Goal: Task Accomplishment & Management: Manage account settings

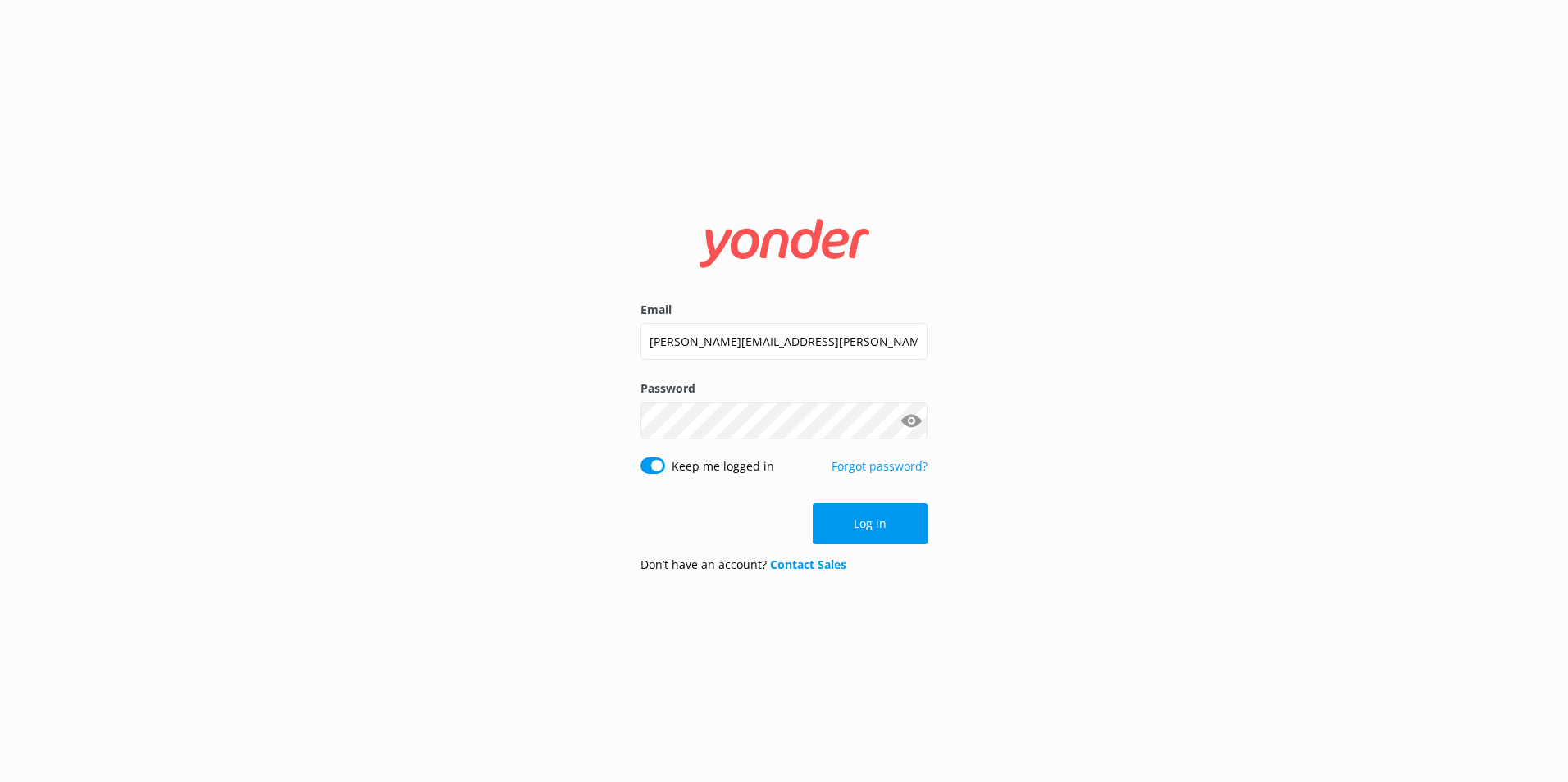
click at [899, 531] on div "Log in" at bounding box center [784, 523] width 287 height 41
click at [899, 528] on button "Log in" at bounding box center [870, 523] width 115 height 41
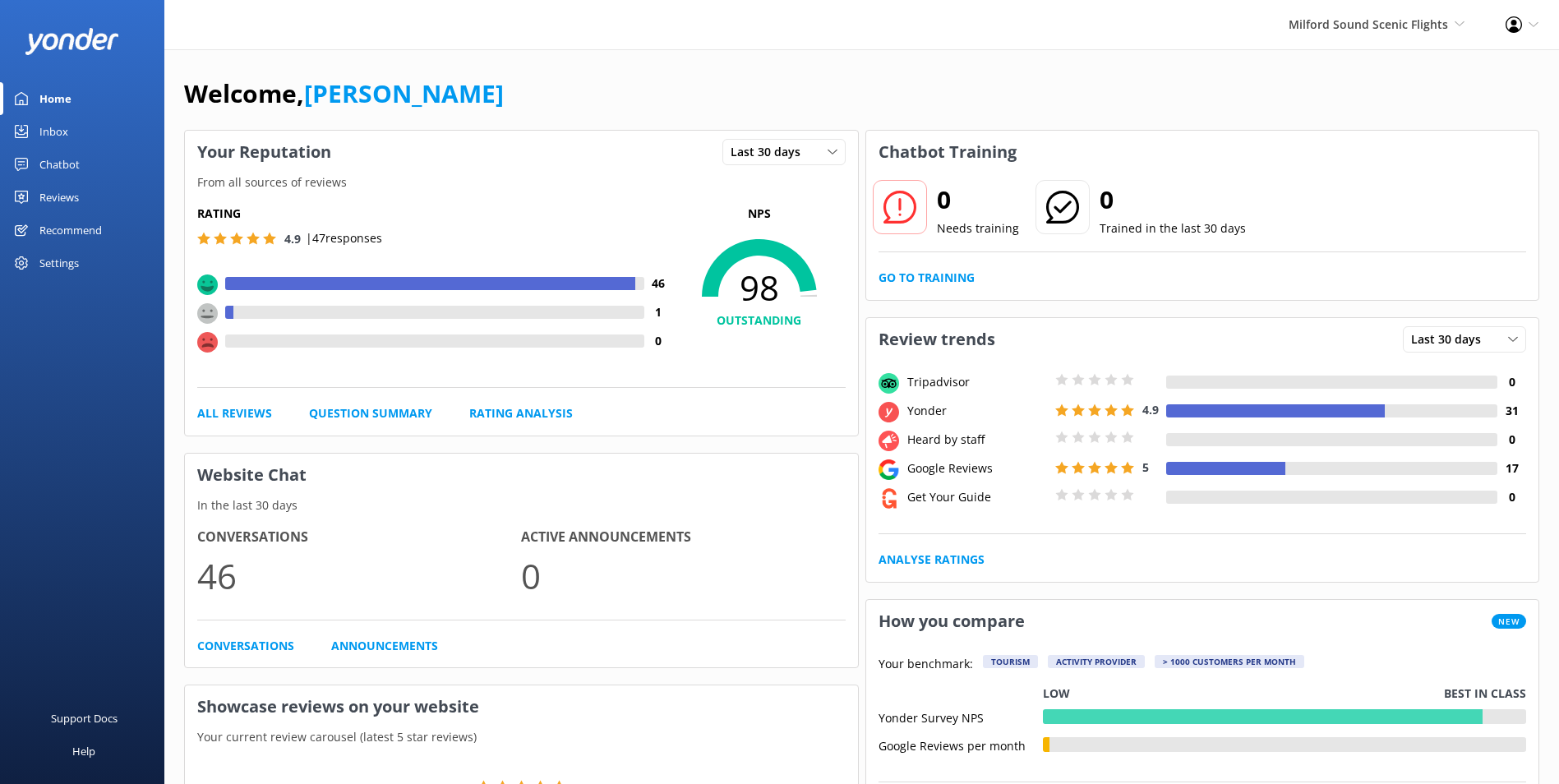
click at [1375, 10] on div "Milford Sound Scenic Flights [GEOGRAPHIC_DATA] Scenic Flights Glacier Helicopte…" at bounding box center [1376, 24] width 217 height 50
click at [1422, 143] on link "The Helicopter Line" at bounding box center [1403, 150] width 165 height 40
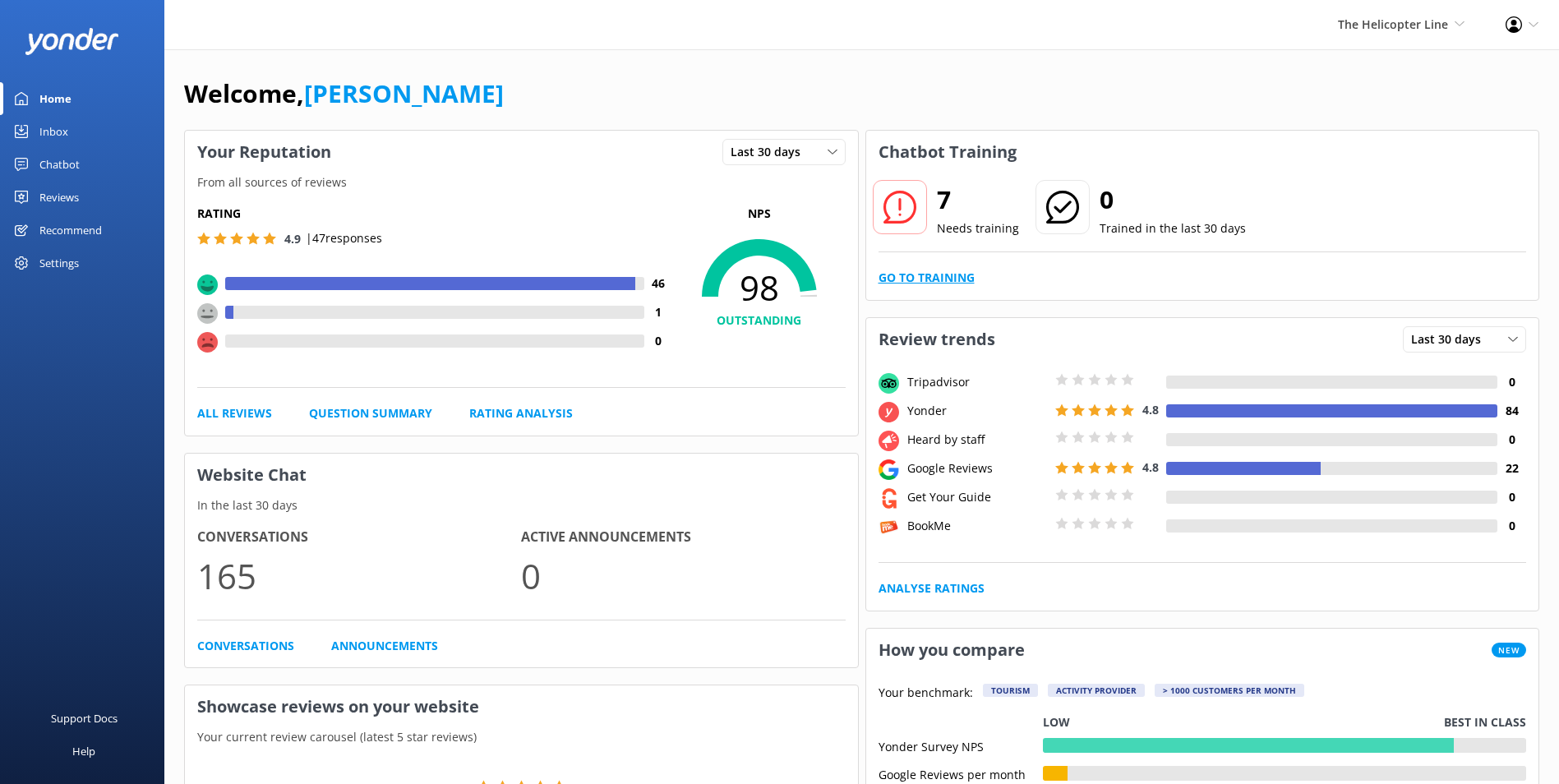
click at [938, 281] on link "Go to Training" at bounding box center [926, 278] width 96 height 18
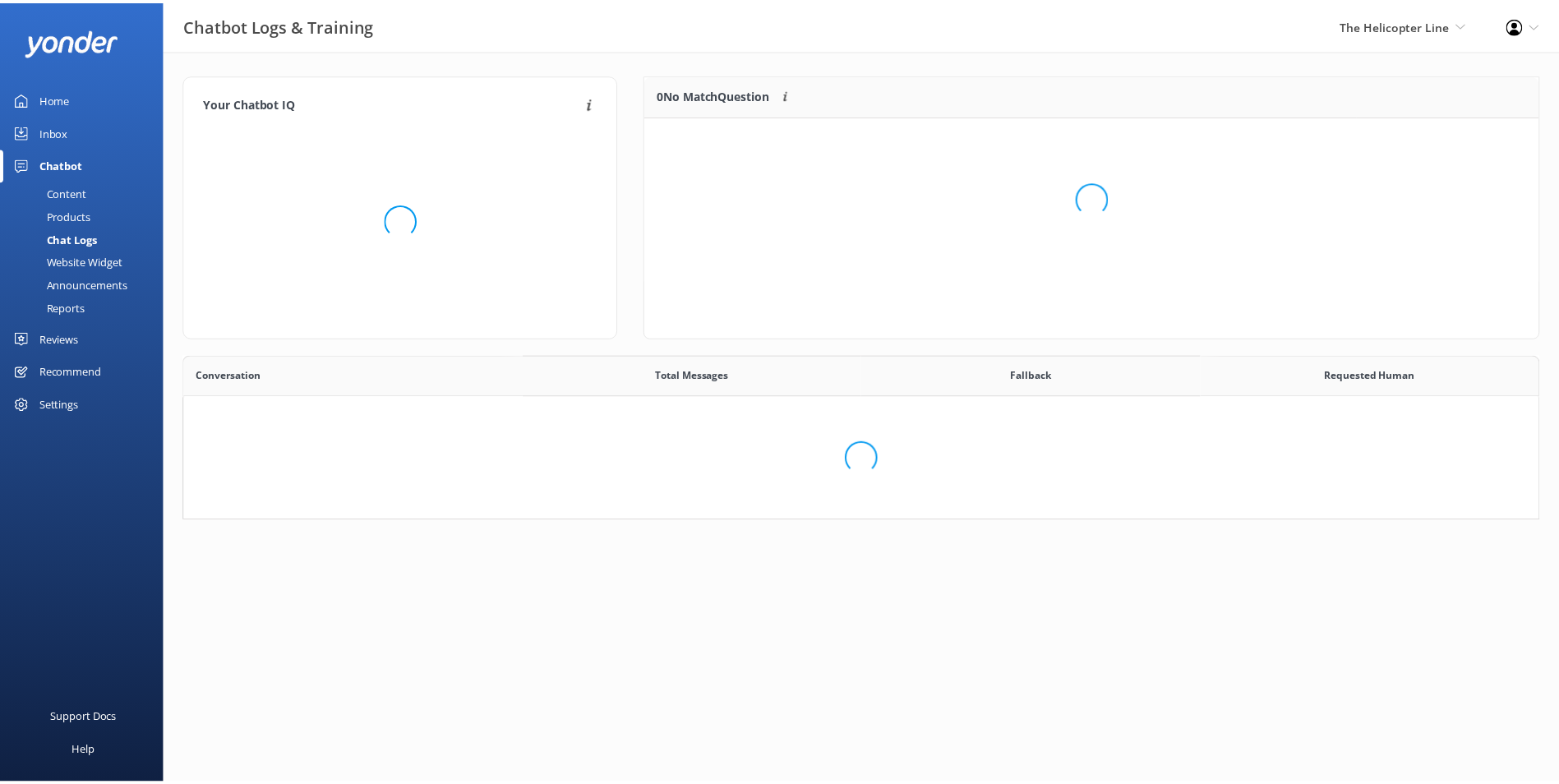
scroll to position [563, 1341]
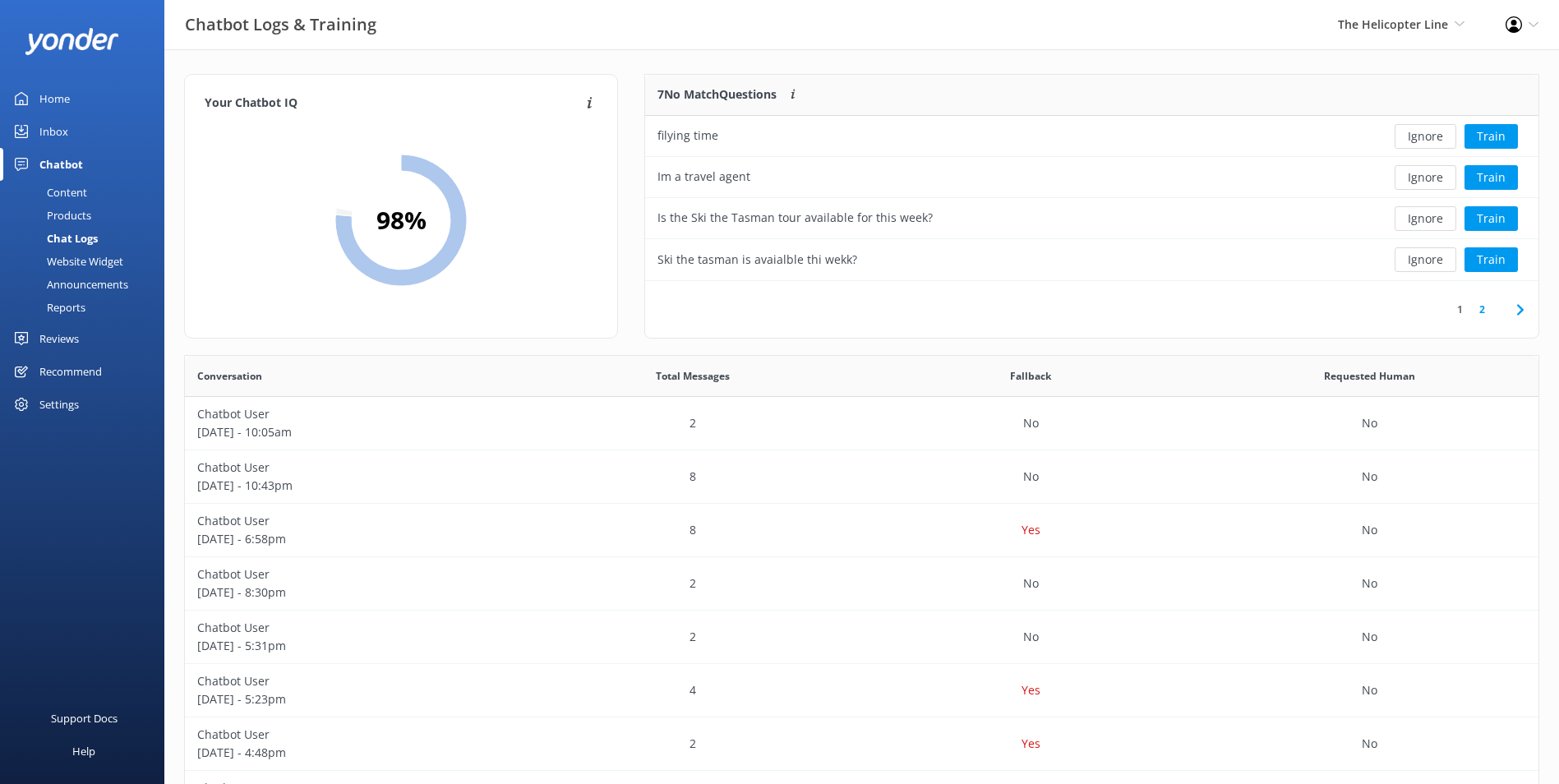
click at [108, 132] on link "Inbox" at bounding box center [82, 131] width 165 height 33
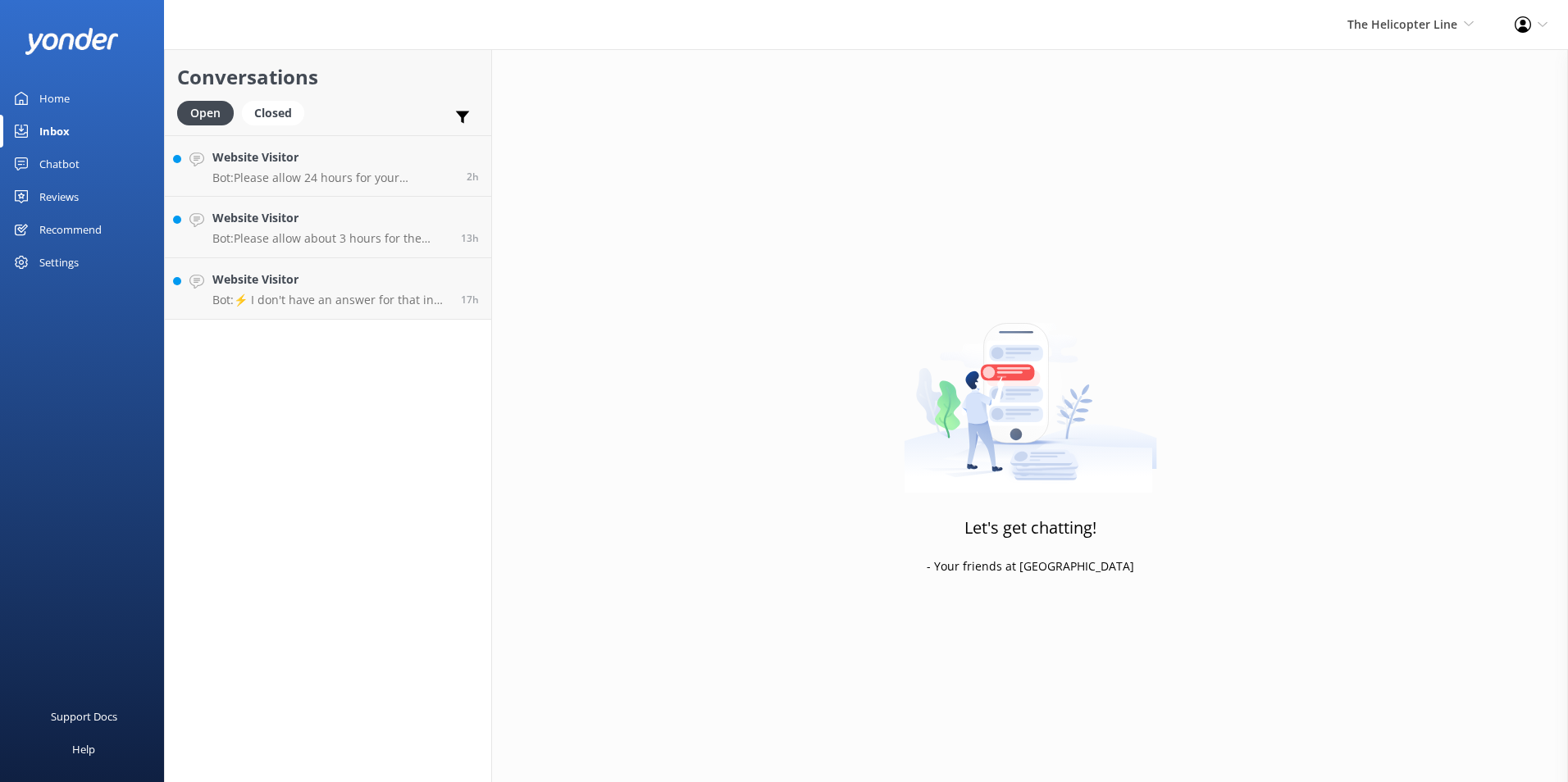
click at [83, 211] on link "Reviews" at bounding box center [82, 197] width 164 height 32
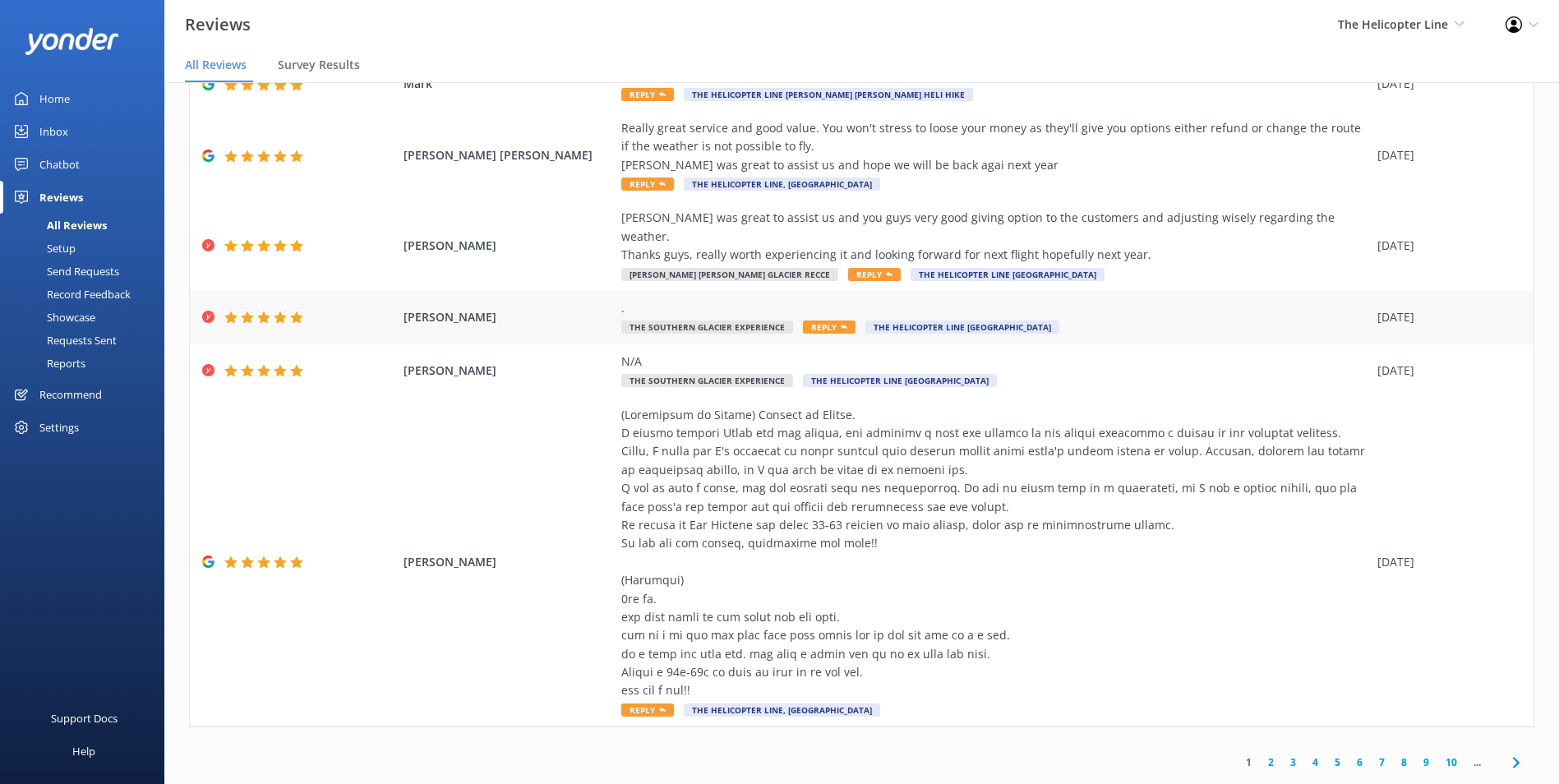
scroll to position [33, 0]
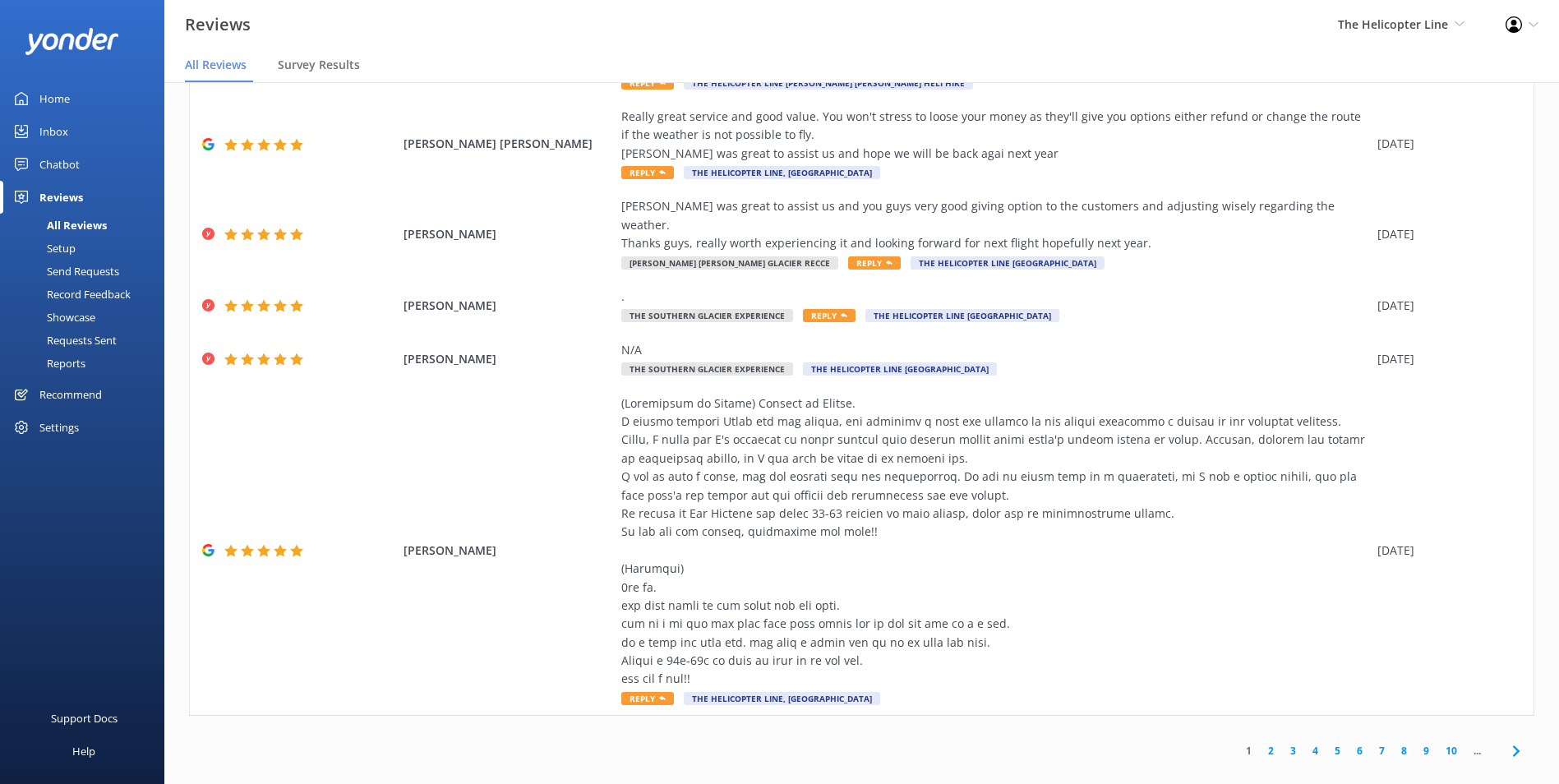
click at [1260, 743] on link "2" at bounding box center [1271, 751] width 23 height 15
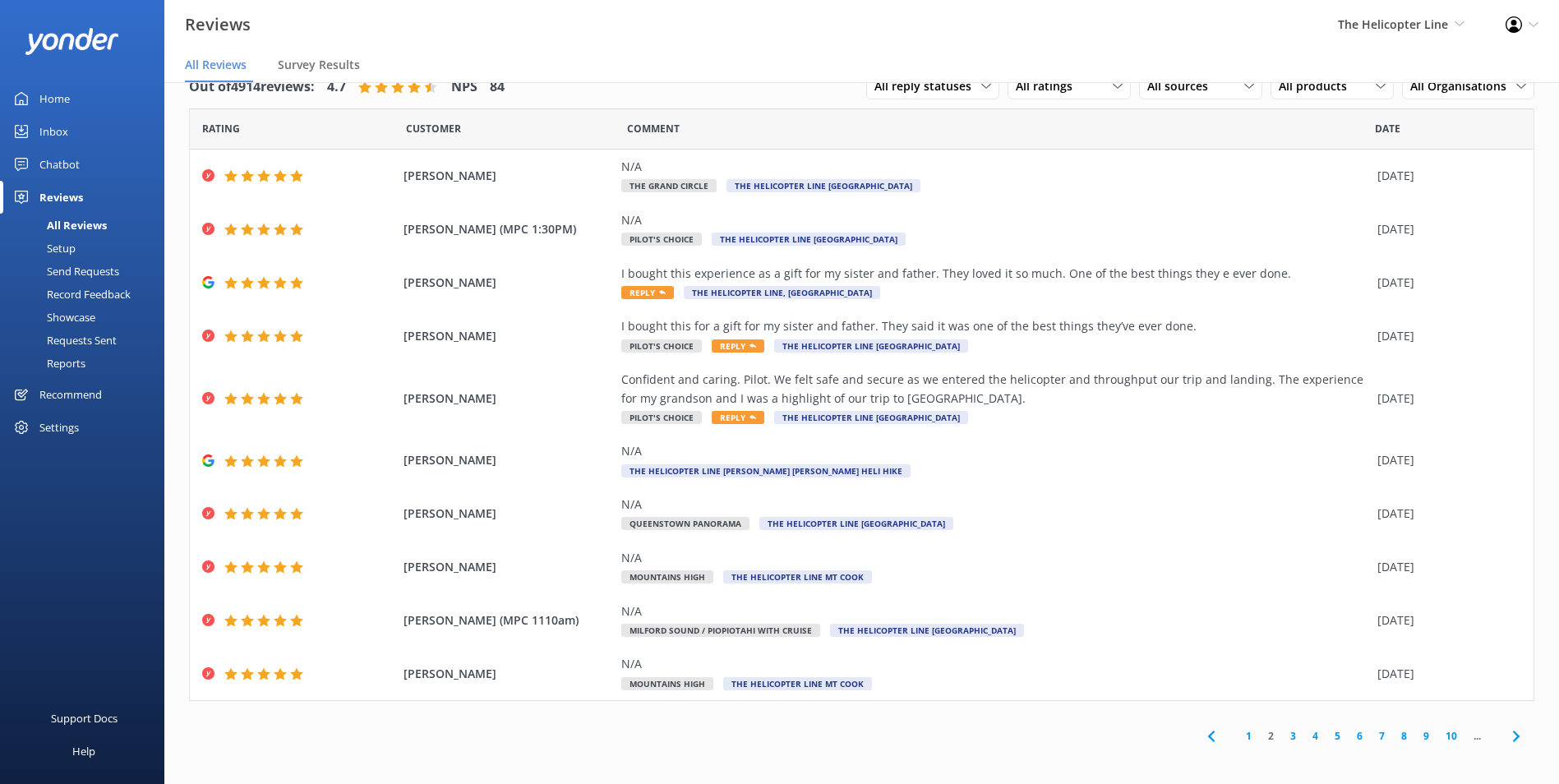
click at [1284, 732] on link "3" at bounding box center [1293, 735] width 23 height 15
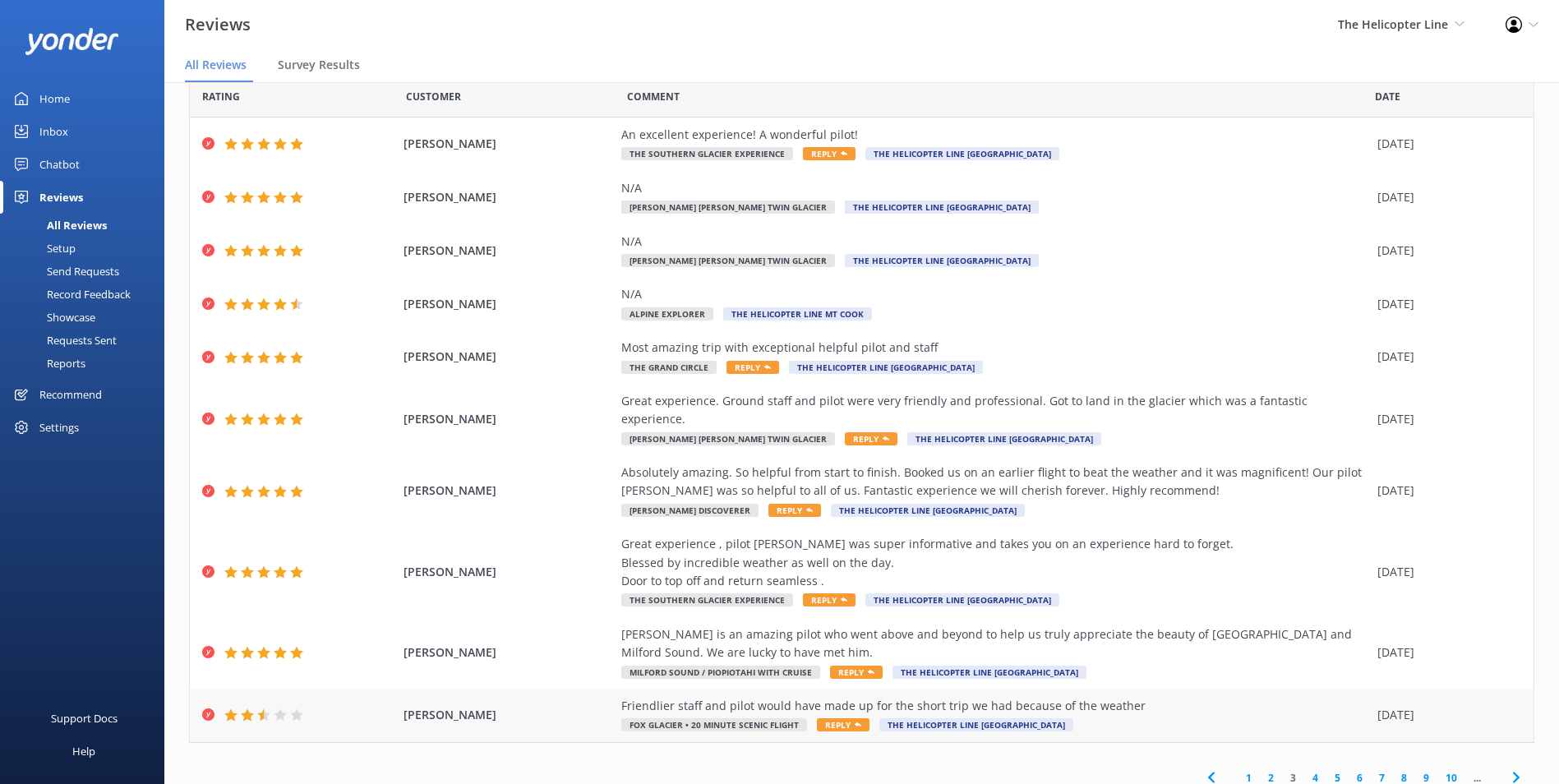
scroll to position [59, 0]
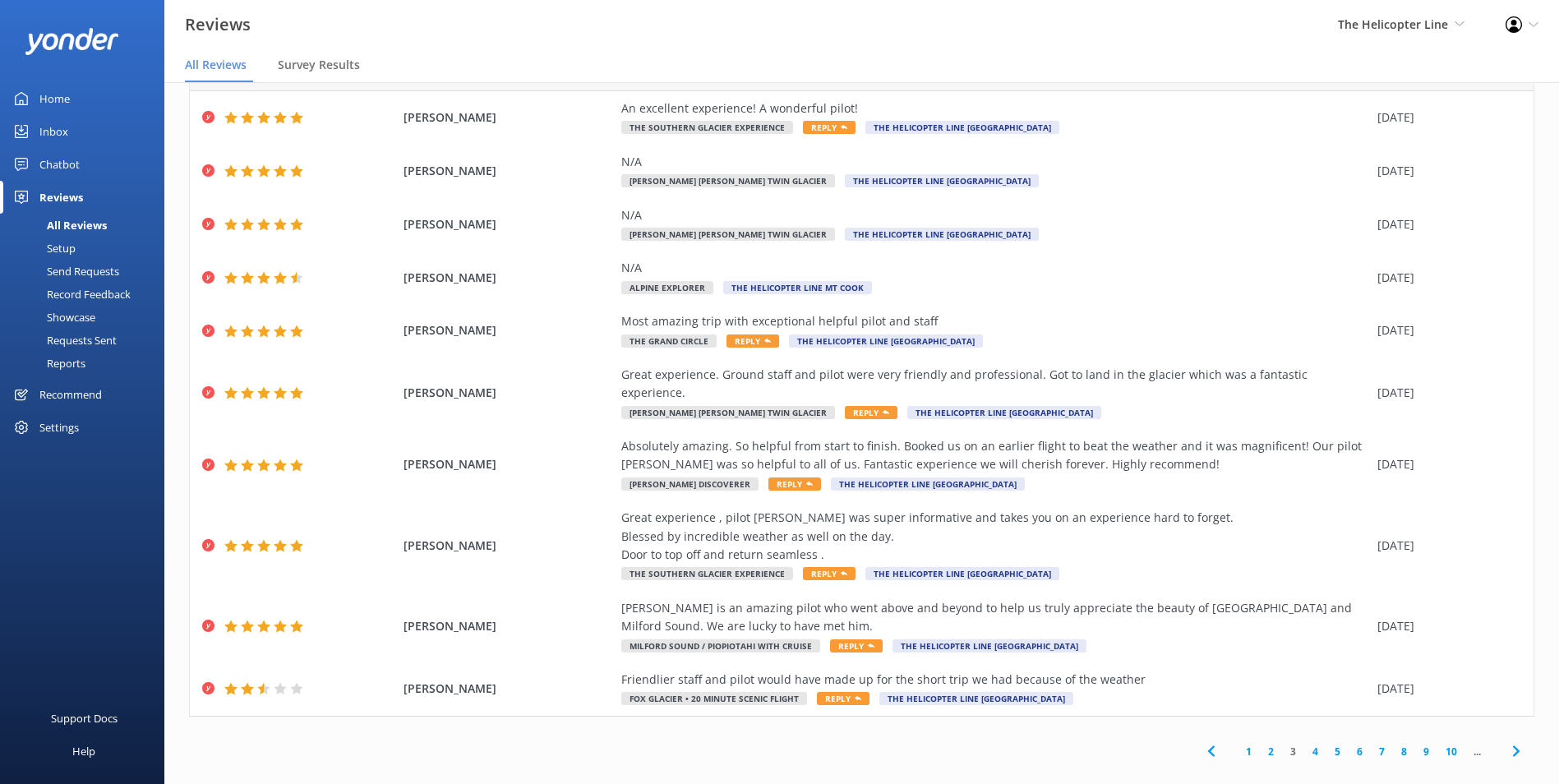
click at [1304, 743] on link "4" at bounding box center [1315, 751] width 23 height 15
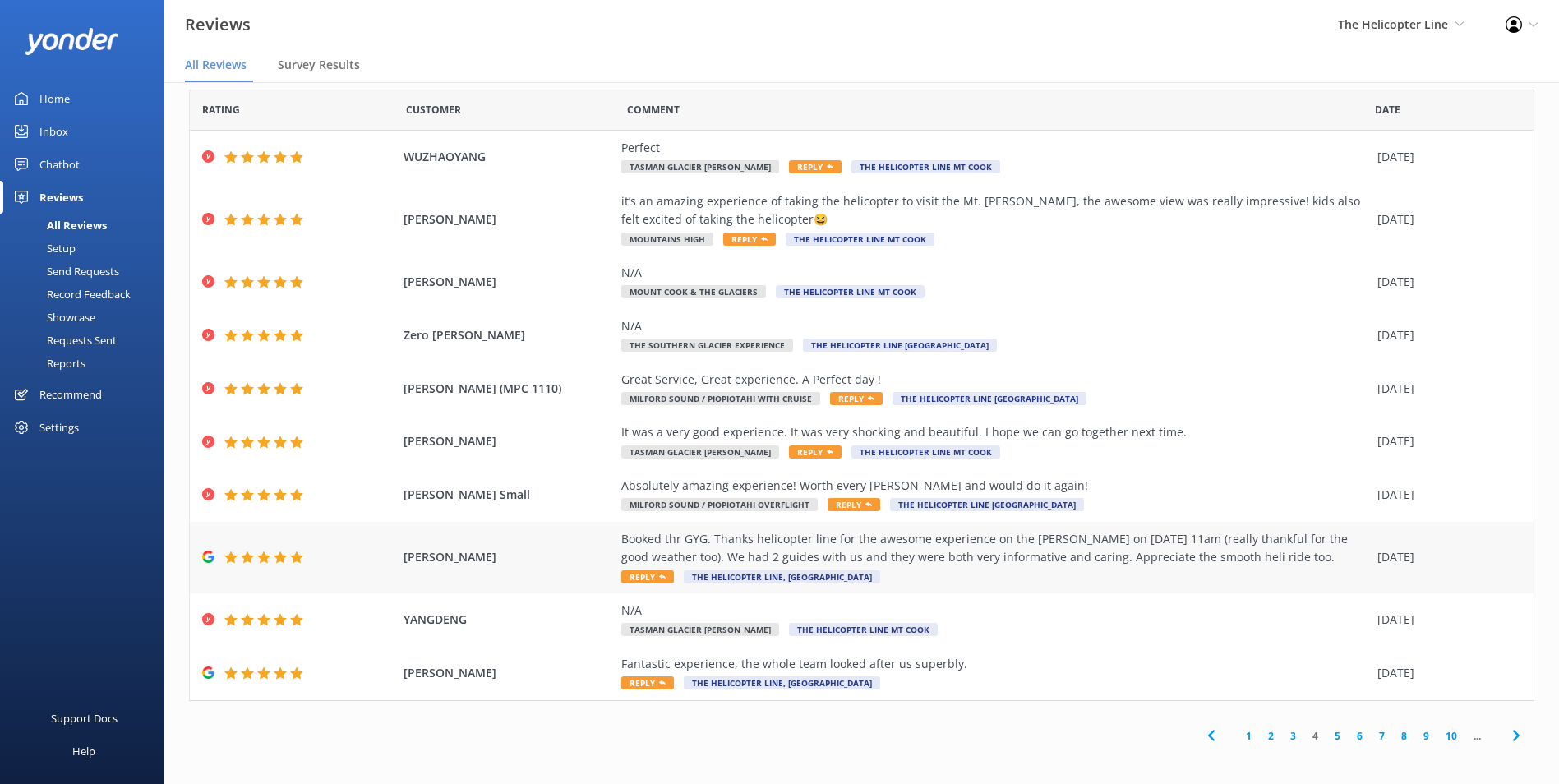
scroll to position [23, 0]
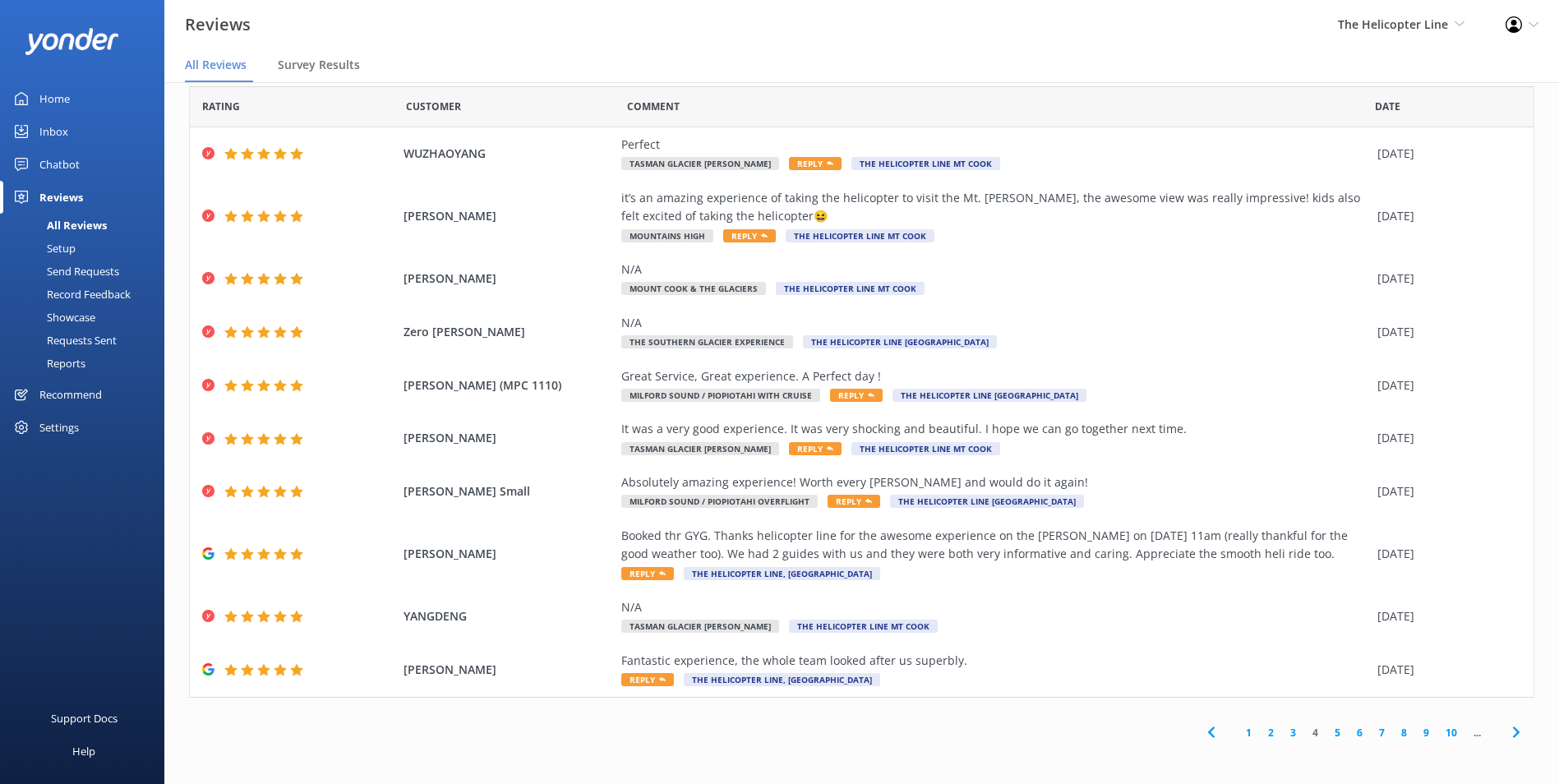
click at [1327, 736] on link "5" at bounding box center [1337, 732] width 23 height 15
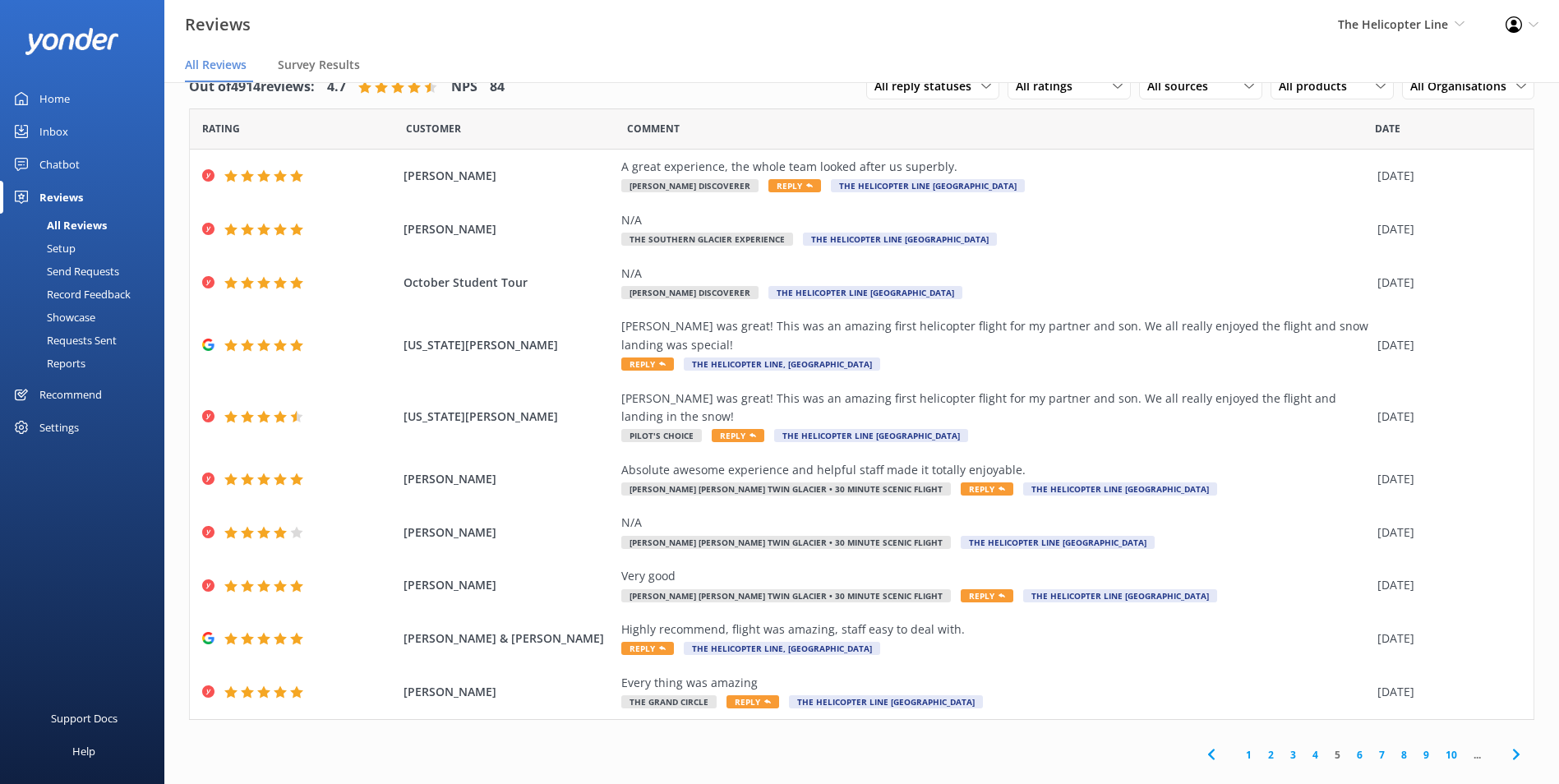
click at [1351, 757] on link "6" at bounding box center [1359, 754] width 23 height 15
